Goal: Information Seeking & Learning: Learn about a topic

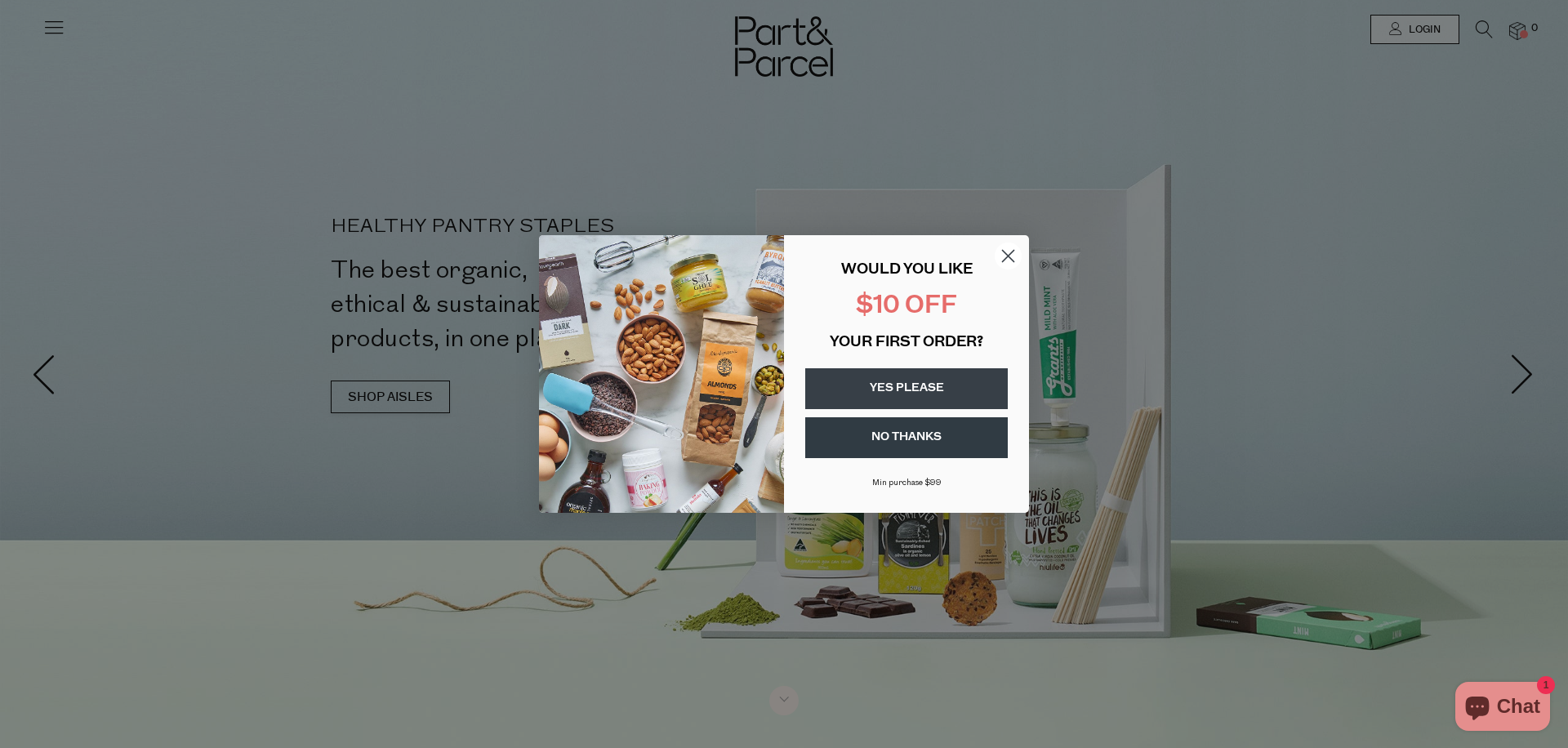
click at [997, 250] on circle "Close dialog" at bounding box center [1008, 256] width 27 height 27
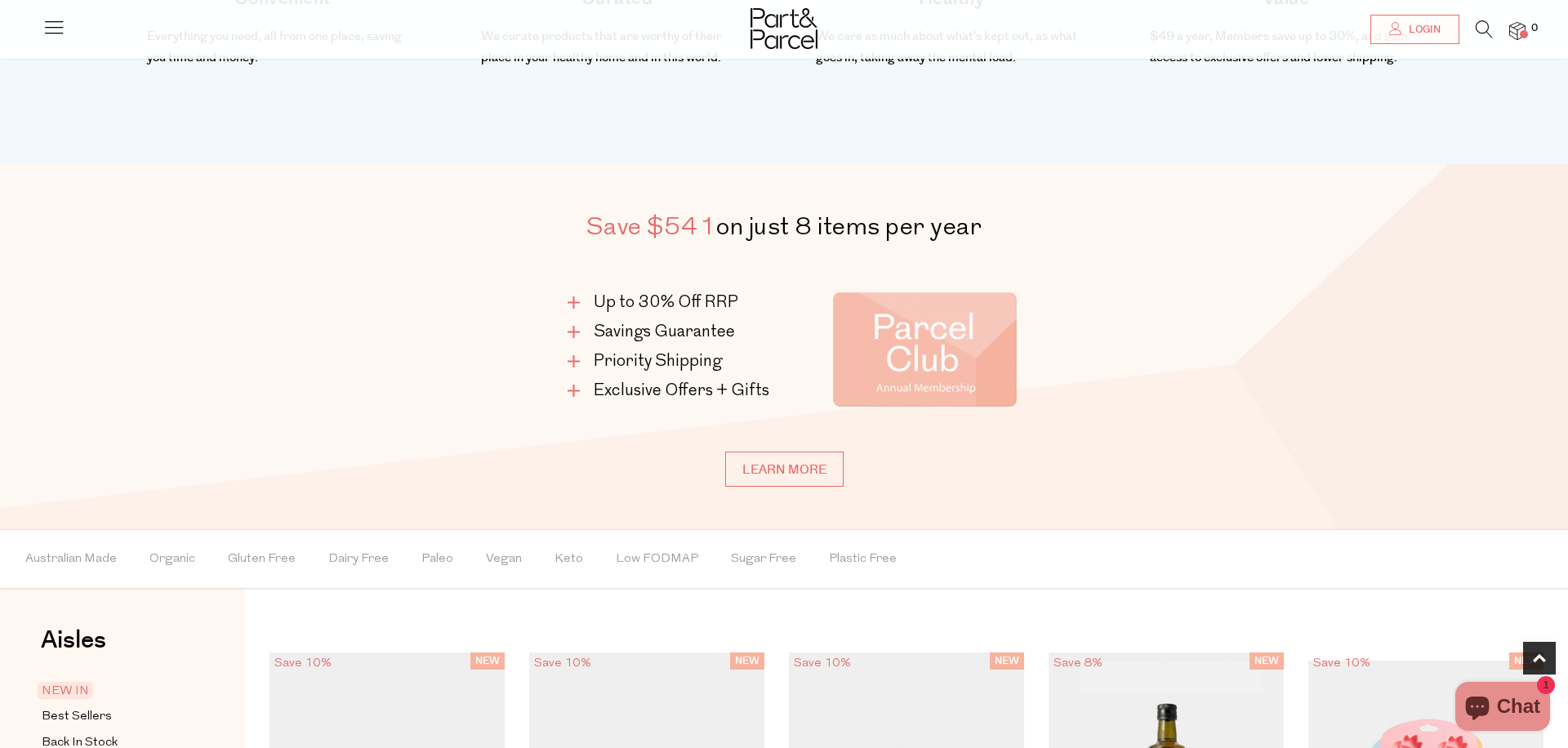
scroll to position [930, 0]
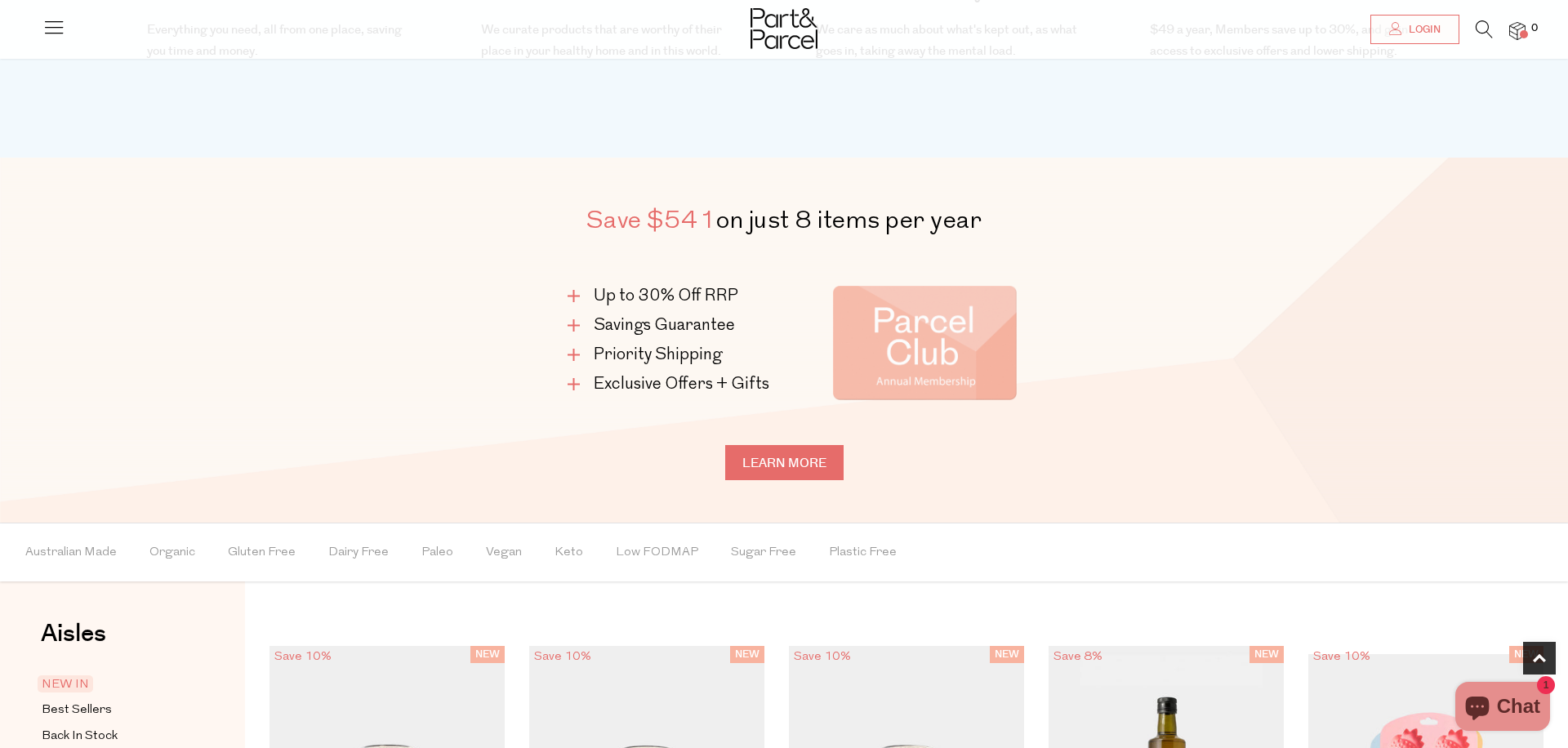
click at [785, 452] on link "Learn more" at bounding box center [785, 462] width 118 height 35
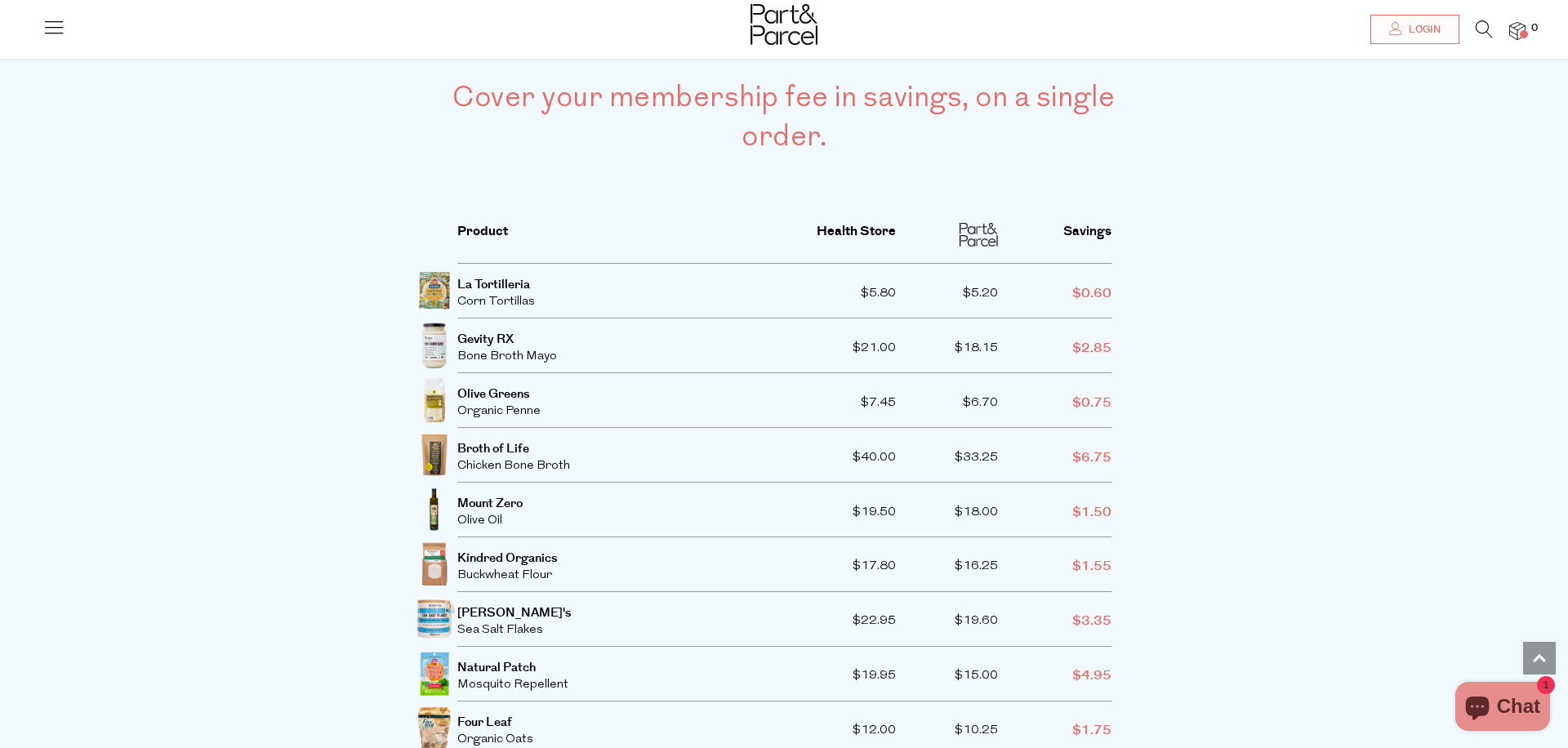
scroll to position [2891, 0]
click at [251, 226] on div "Cover your membership fee in savings, on a single order. Product Health Store S…" at bounding box center [784, 623] width 1568 height 1257
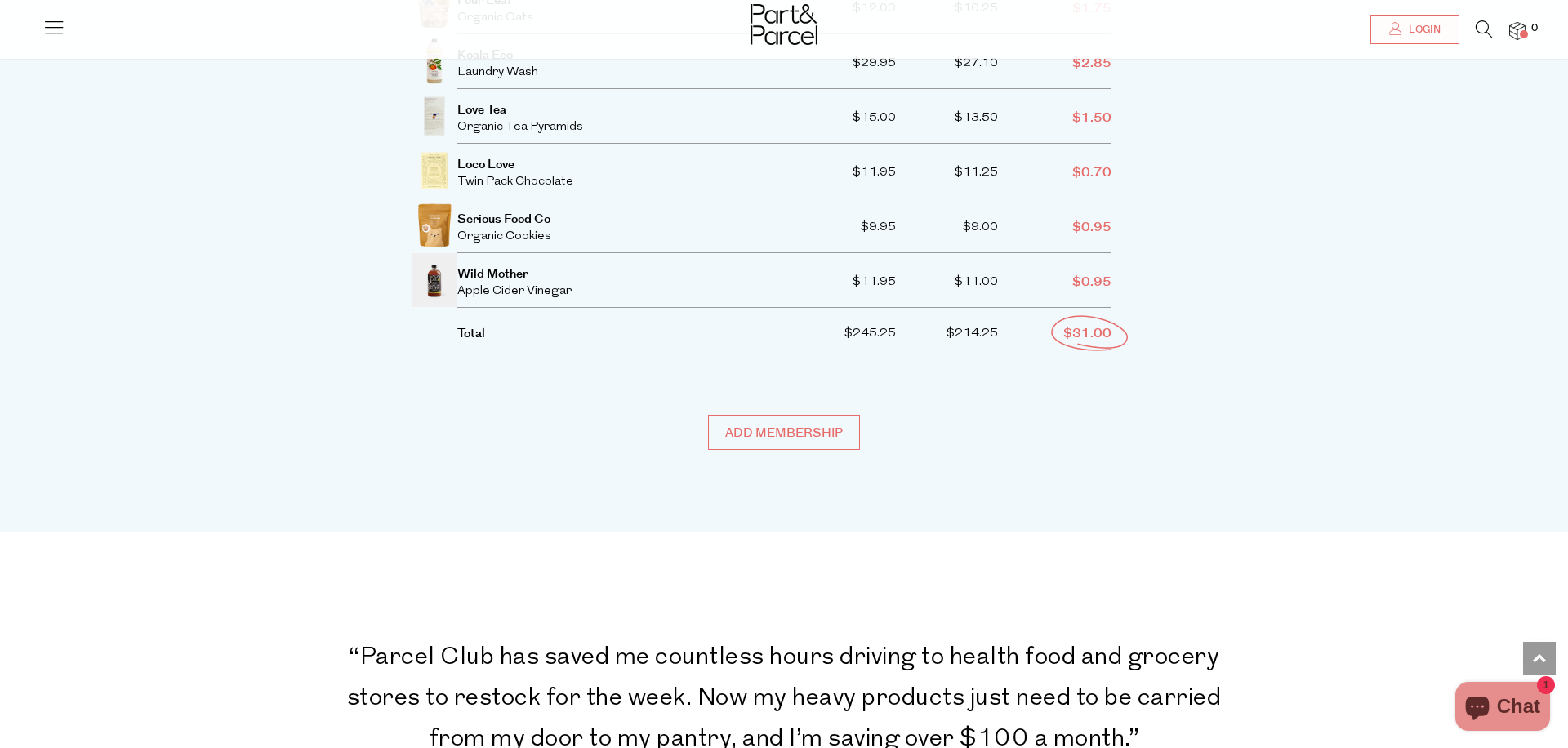
scroll to position [3876, 0]
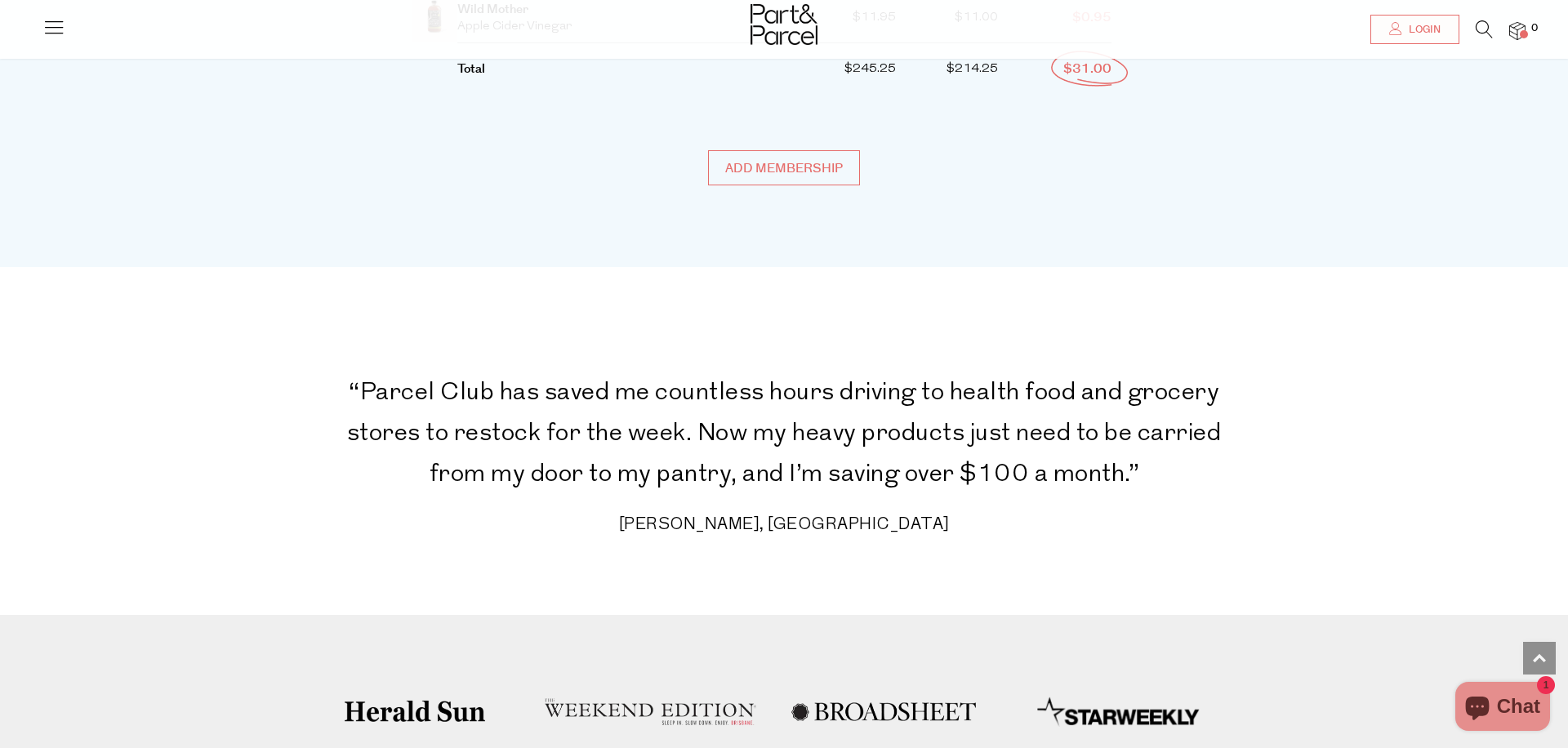
click at [42, 29] on div at bounding box center [784, 26] width 1568 height 53
click at [56, 28] on icon at bounding box center [54, 27] width 23 height 23
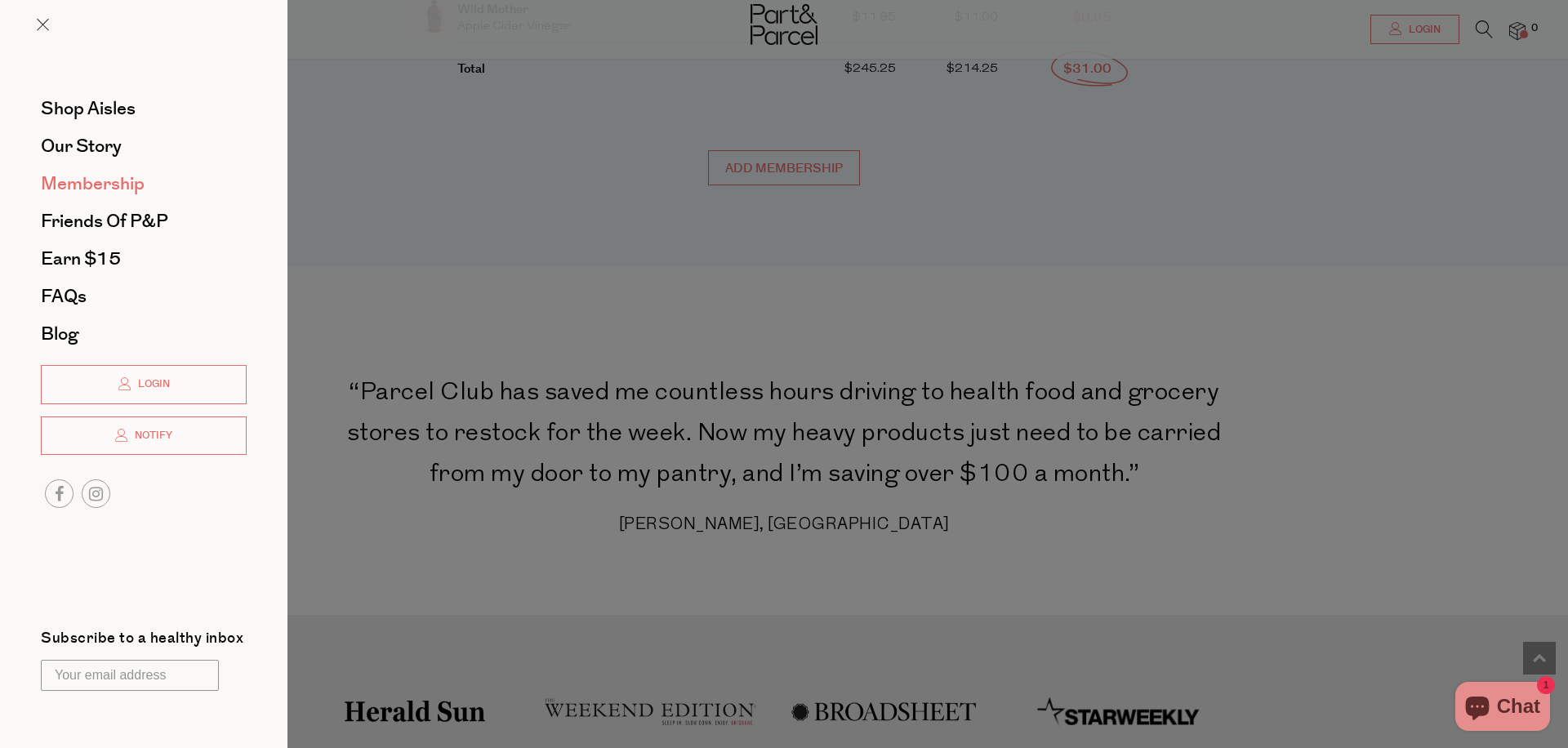
click at [96, 188] on span "Membership" at bounding box center [93, 184] width 104 height 26
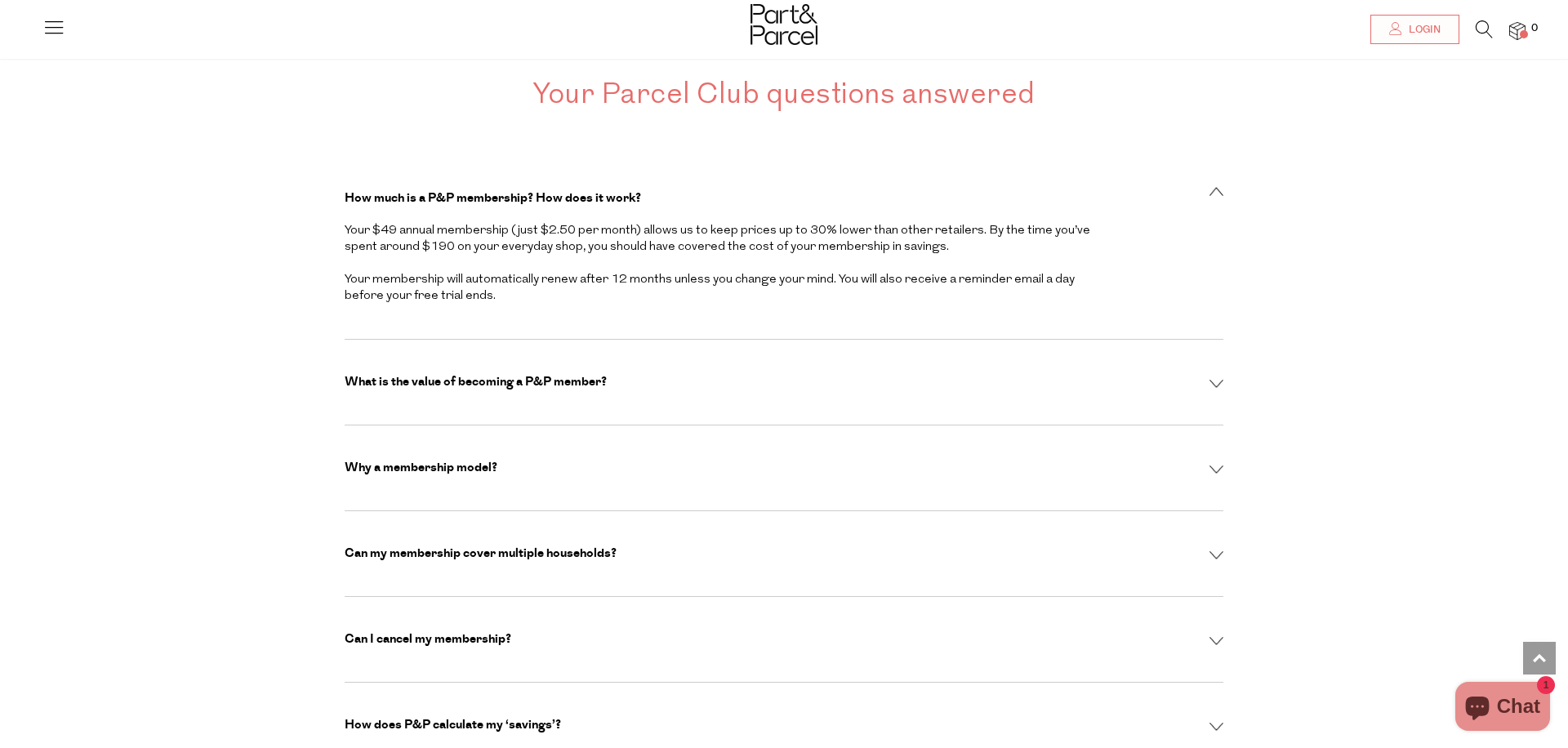
scroll to position [5169, 0]
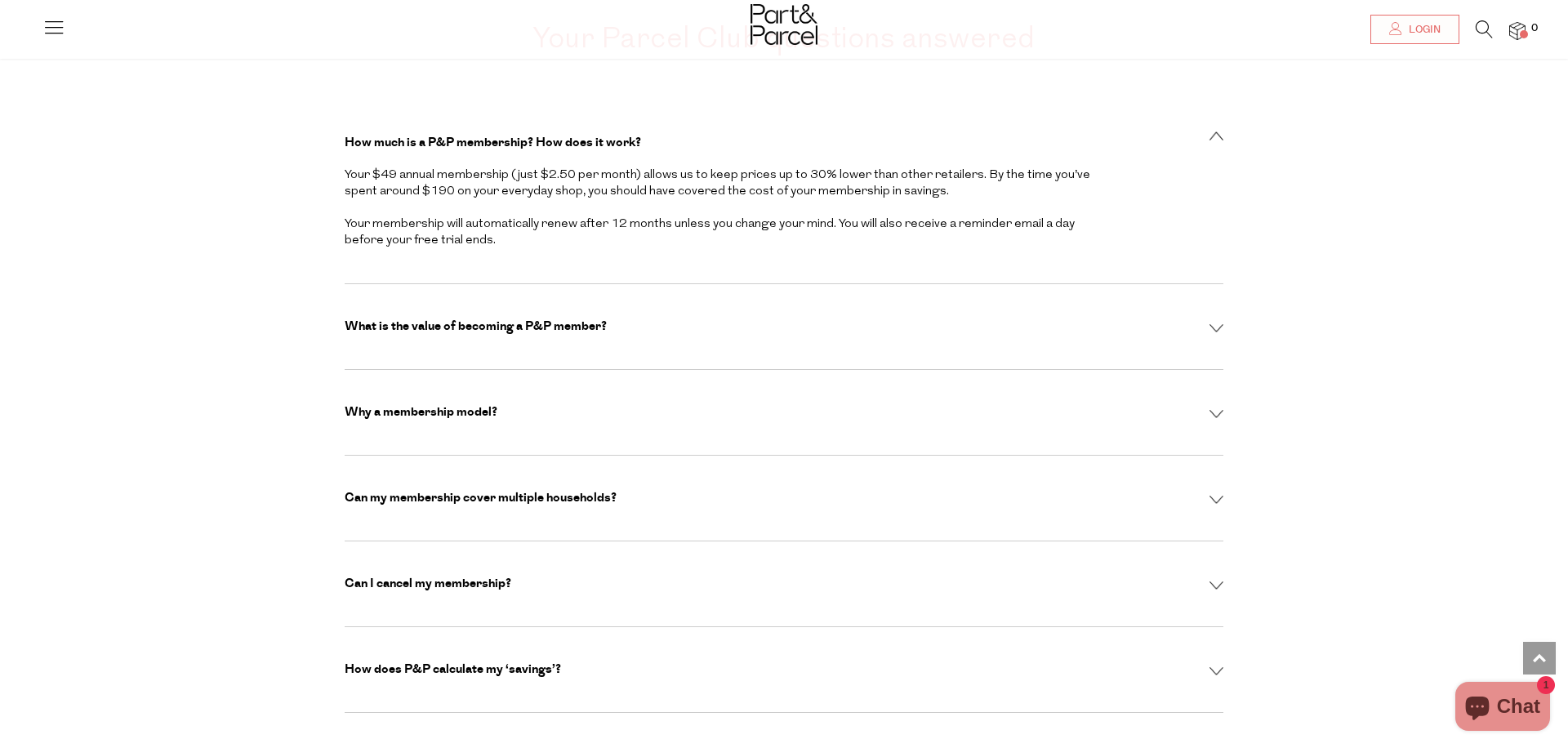
click at [577, 370] on div "Why a membership model? Our membership model allows us to deliver the highest q…" at bounding box center [784, 413] width 879 height 86
click at [536, 404] on div "Why a membership model?" at bounding box center [784, 412] width 879 height 16
